Goal: Find specific page/section

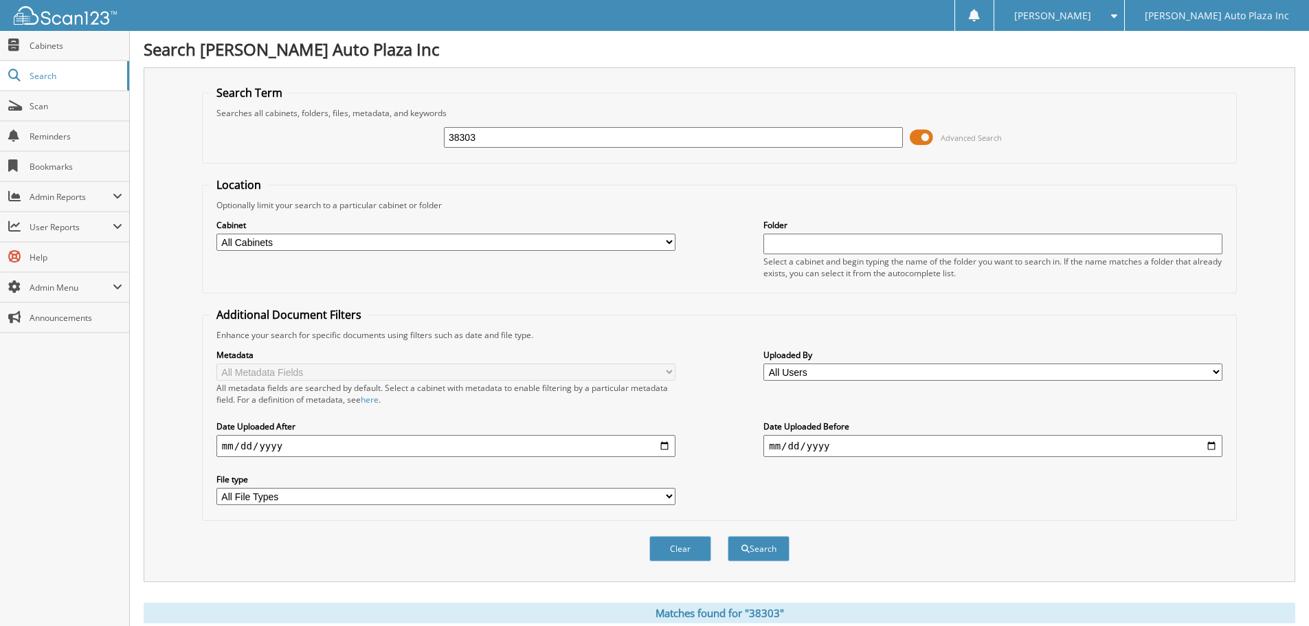
click at [511, 137] on input "38303" at bounding box center [673, 137] width 459 height 21
type input "52268"
click at [727, 536] on button "Search" at bounding box center [758, 548] width 62 height 25
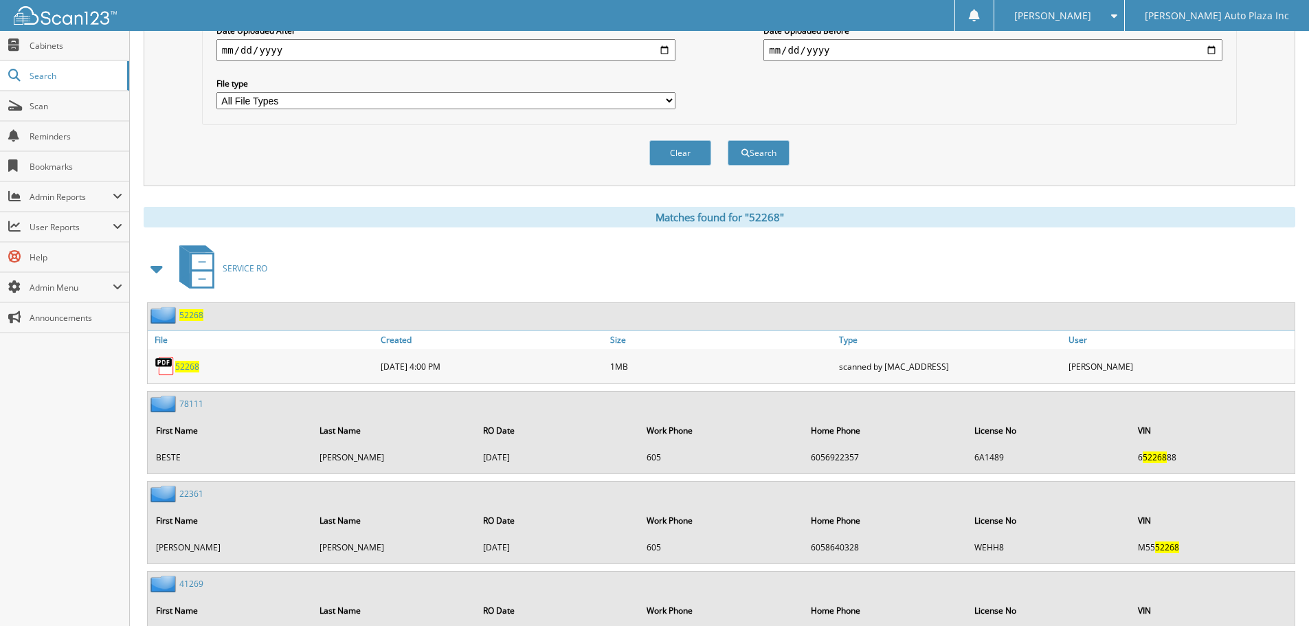
scroll to position [412, 0]
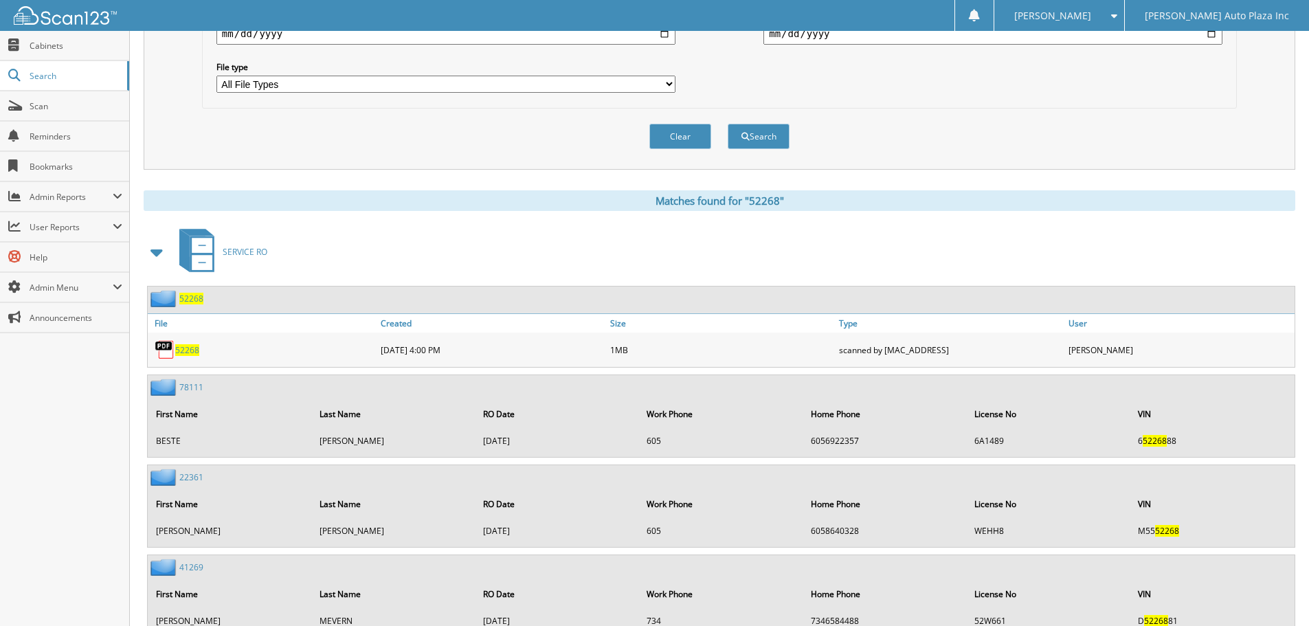
click at [196, 350] on span "52268" at bounding box center [187, 350] width 24 height 12
